Goal: Go to known website: Access a specific website the user already knows

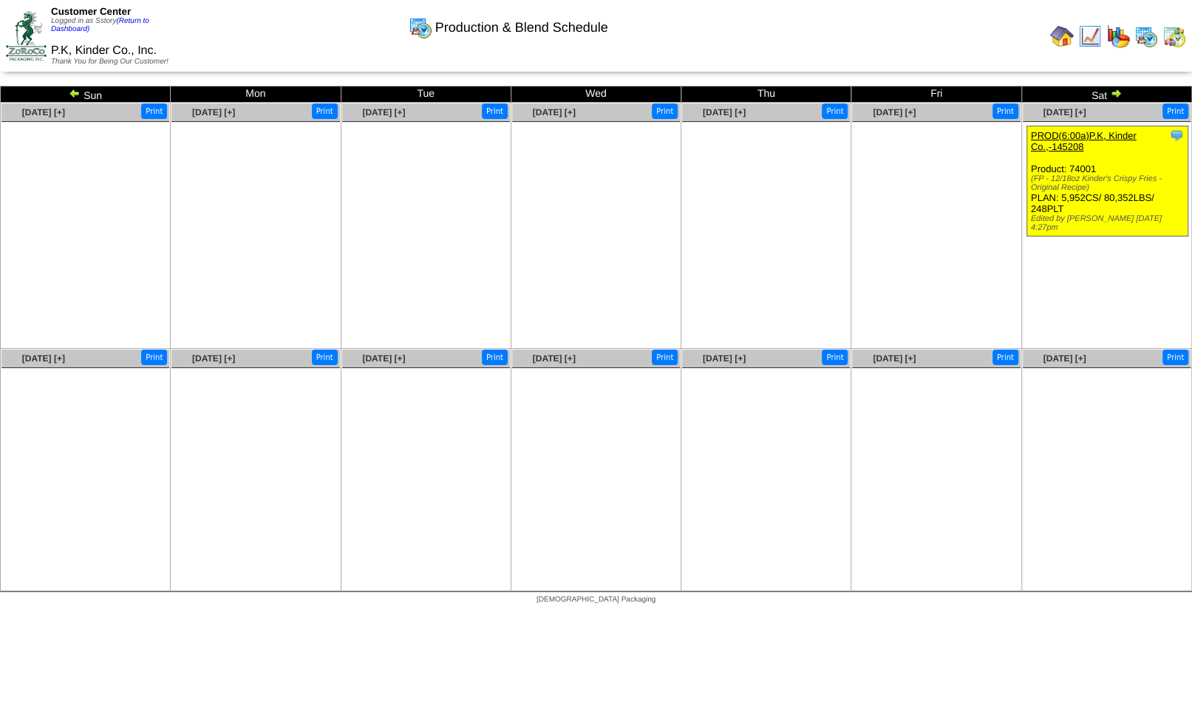
click at [1149, 32] on img at bounding box center [1147, 36] width 24 height 24
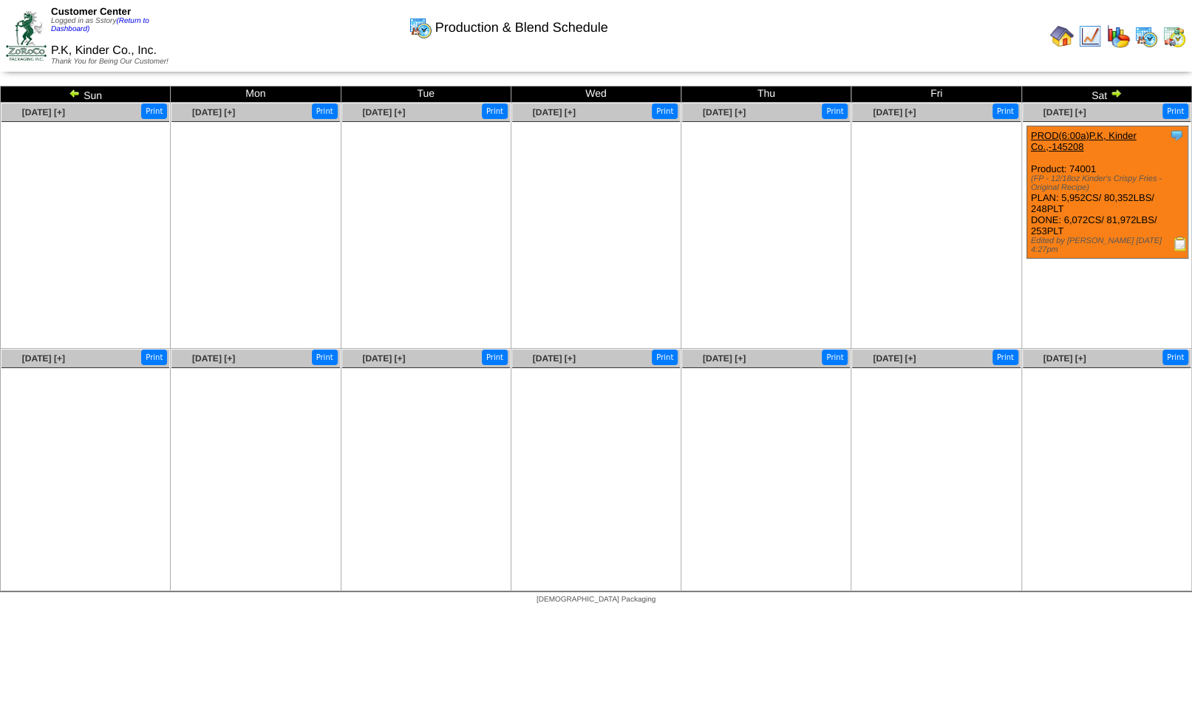
click at [1147, 43] on img at bounding box center [1147, 36] width 24 height 24
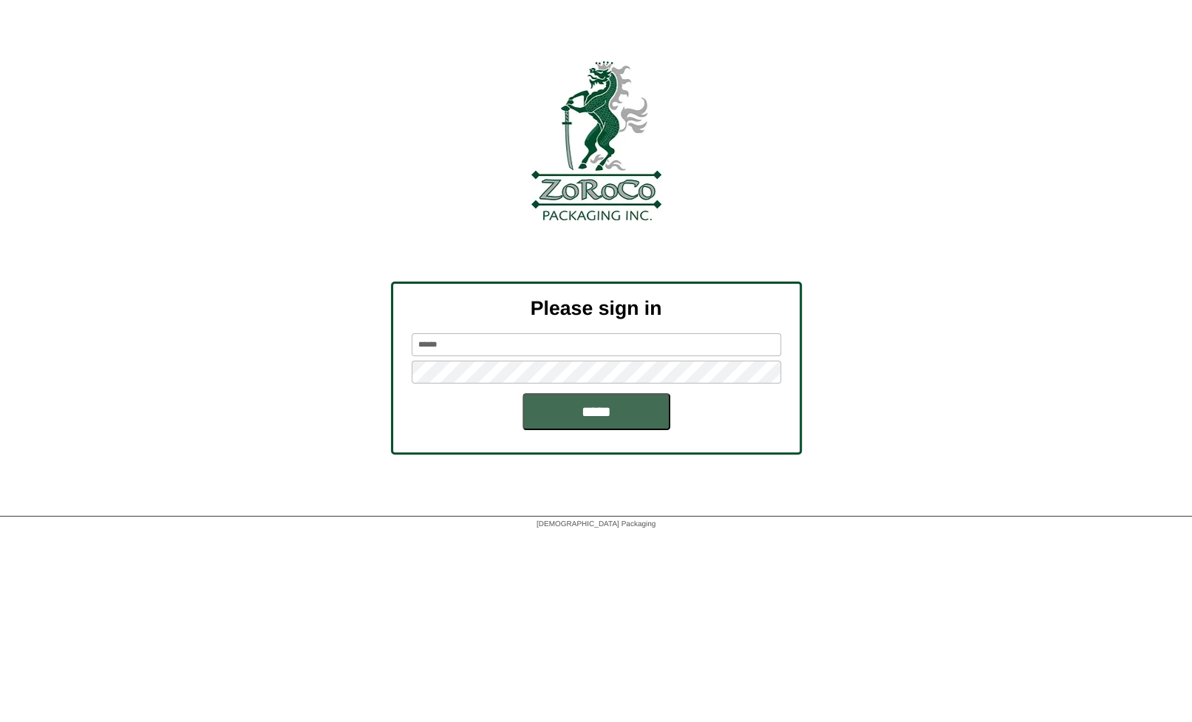
click at [575, 407] on input "*****" at bounding box center [597, 411] width 148 height 37
